Goal: Check status: Check status

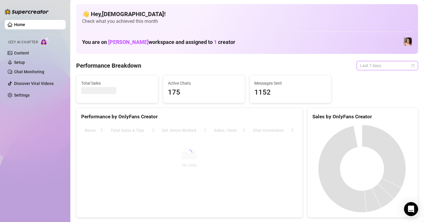
click at [409, 63] on span "Last 7 days" at bounding box center [387, 65] width 54 height 9
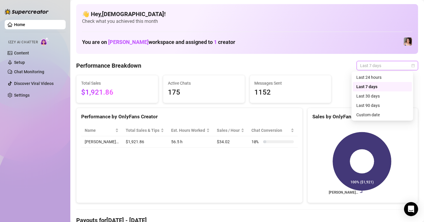
click at [374, 116] on div "Sales by OnlyFans Creator" at bounding box center [362, 117] width 101 height 8
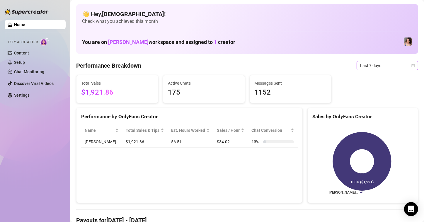
click at [411, 65] on icon "calendar" at bounding box center [412, 65] width 3 height 3
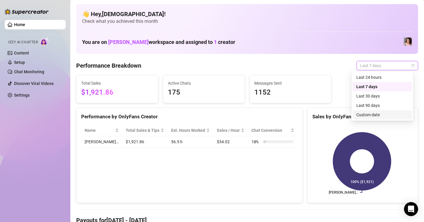
click at [360, 113] on div "Custom date" at bounding box center [382, 115] width 52 height 6
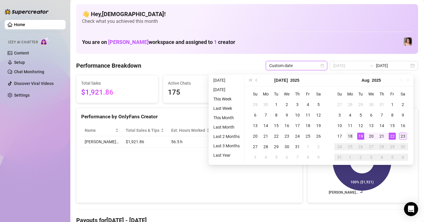
type input "[DATE]"
click at [352, 136] on div "18" at bounding box center [349, 136] width 7 height 7
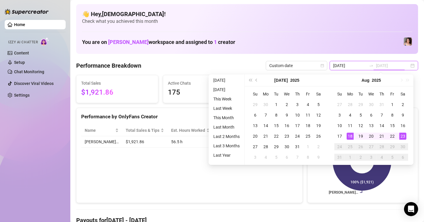
type input "[DATE]"
drag, startPoint x: 400, startPoint y: 137, endPoint x: 391, endPoint y: 135, distance: 9.4
click at [400, 137] on div "23" at bounding box center [402, 136] width 7 height 7
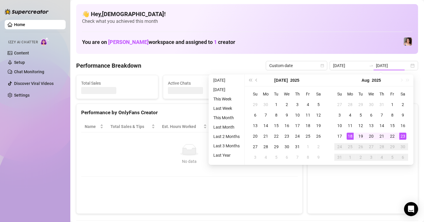
type input "[DATE]"
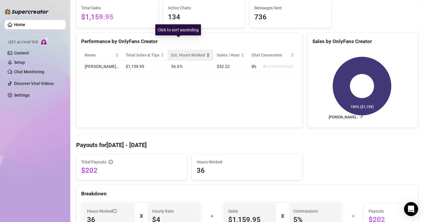
scroll to position [88, 0]
